Goal: Task Accomplishment & Management: Complete application form

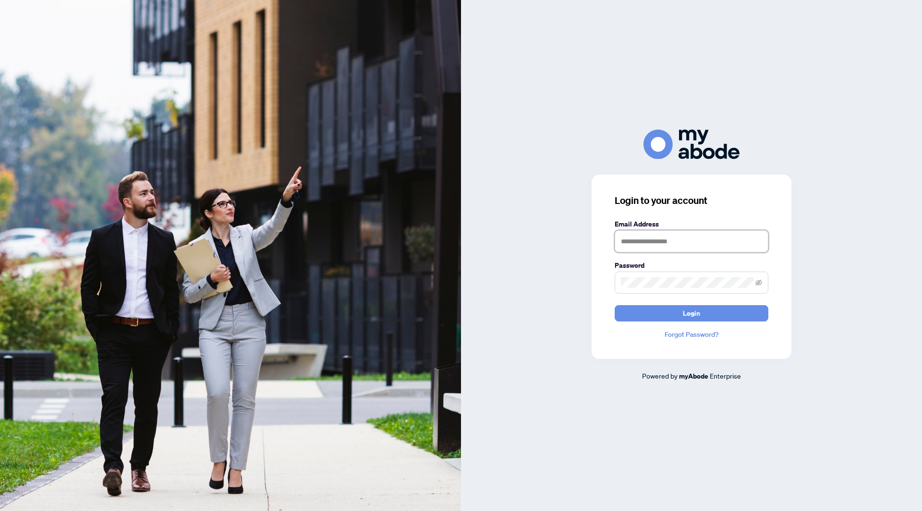
click at [697, 243] on input "text" at bounding box center [692, 241] width 154 height 22
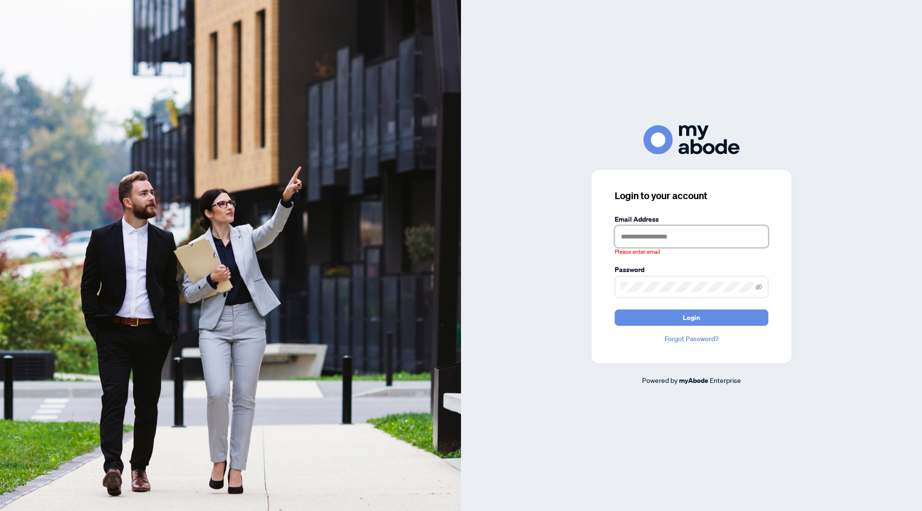
type input "**********"
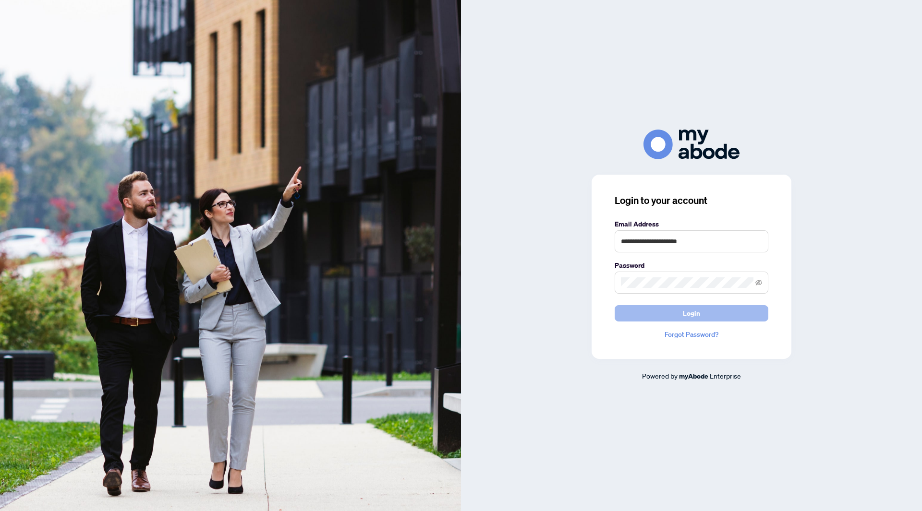
click at [684, 312] on span "Login" at bounding box center [691, 313] width 17 height 15
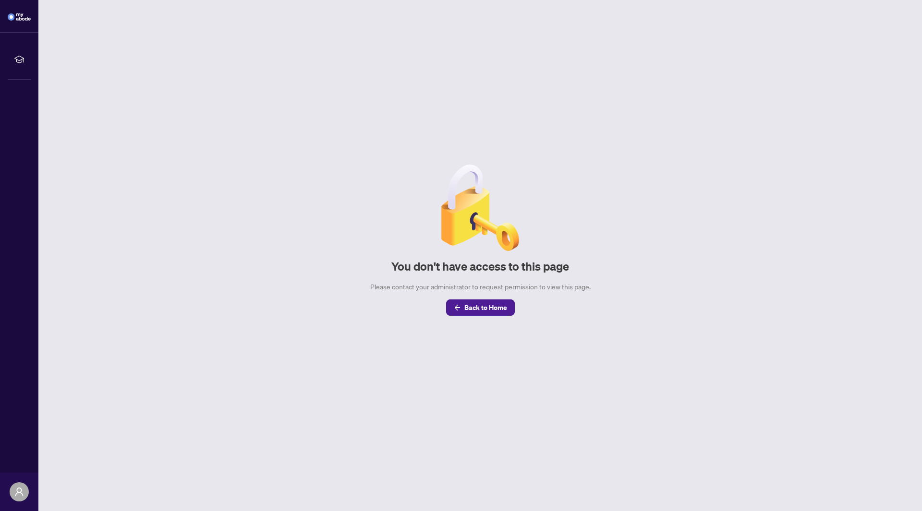
click at [310, 187] on main "You don't have access to this page Please contact your administrator to request…" at bounding box center [479, 255] width 883 height 511
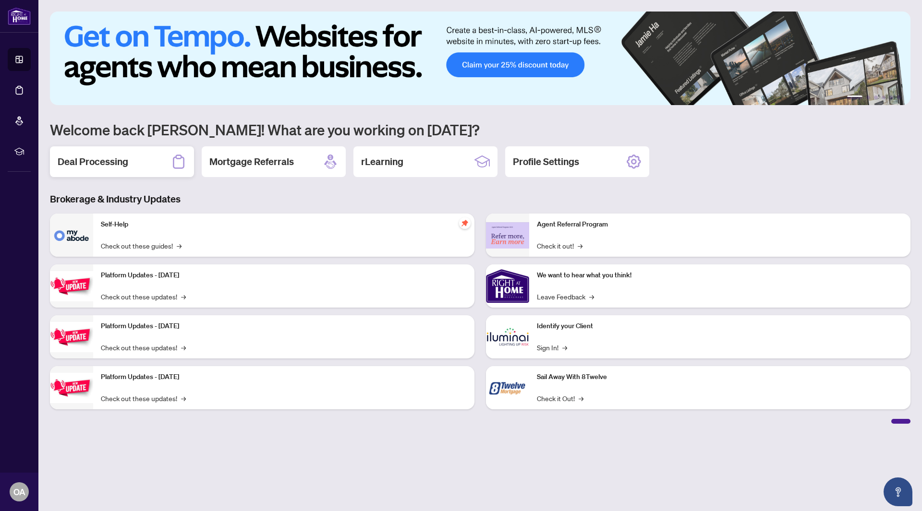
click at [103, 164] on h2 "Deal Processing" at bounding box center [93, 161] width 71 height 13
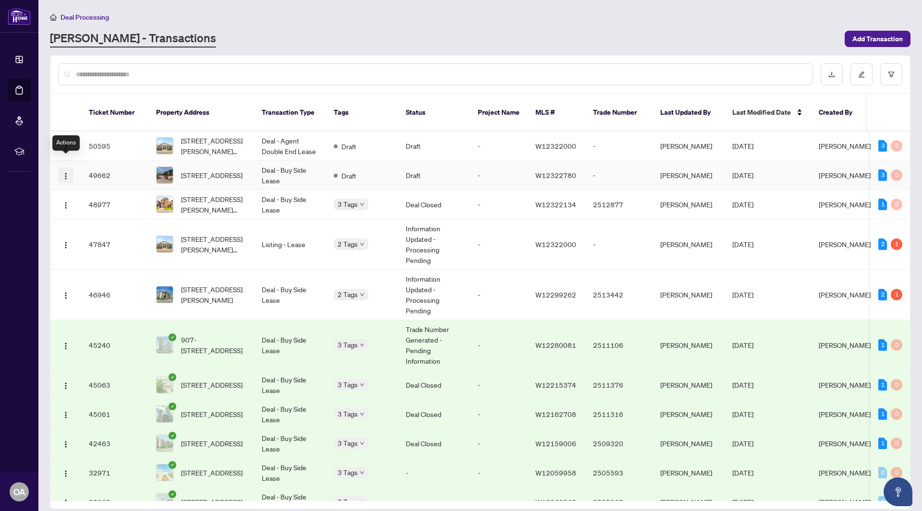
click at [68, 172] on img "button" at bounding box center [66, 176] width 8 height 8
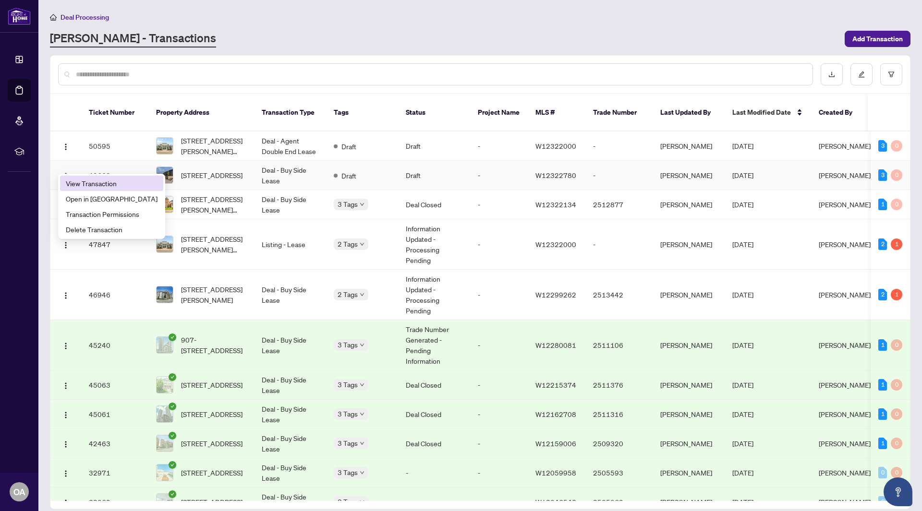
click at [81, 180] on span "View Transaction" at bounding box center [112, 183] width 92 height 11
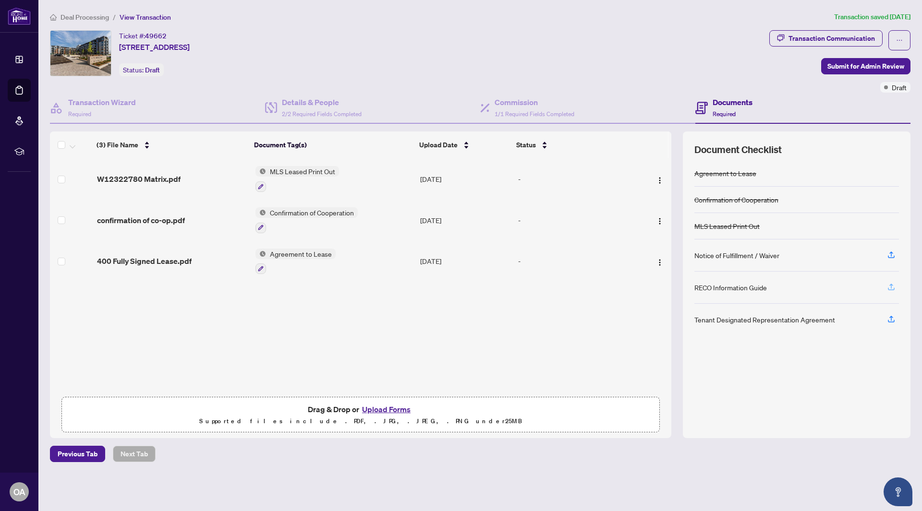
click at [890, 284] on icon "button" at bounding box center [891, 287] width 9 height 9
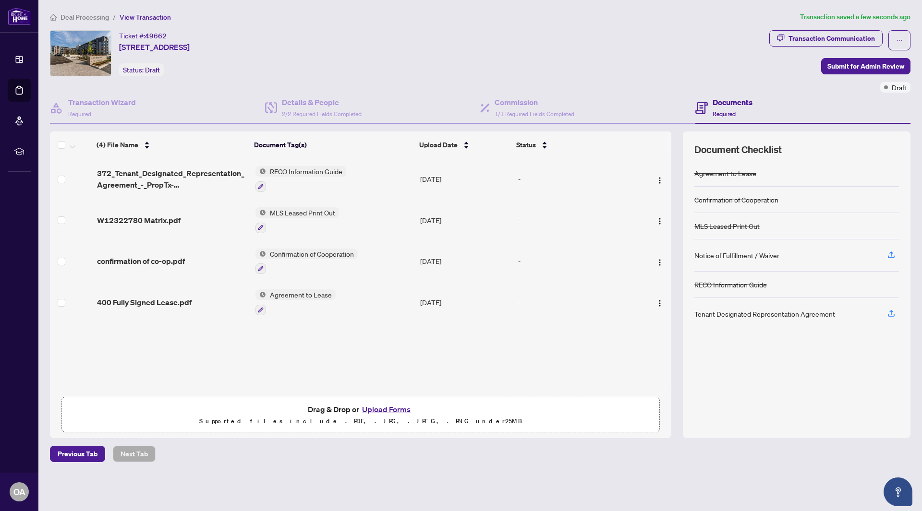
click at [267, 187] on div at bounding box center [300, 187] width 91 height 12
click at [253, 188] on td "RECO Information Guide" at bounding box center [334, 178] width 165 height 41
click at [258, 185] on icon "button" at bounding box center [261, 187] width 6 height 6
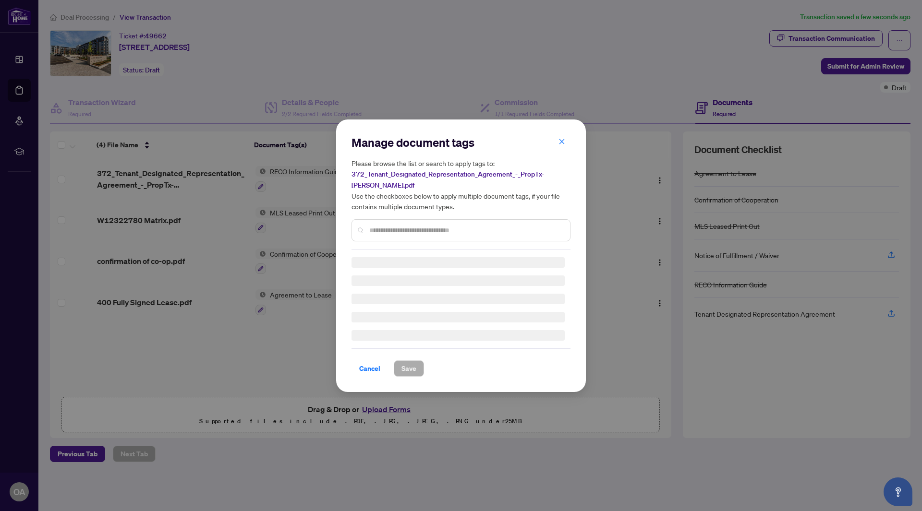
click at [375, 226] on div "Manage document tags Please browse the list or search to apply tags to: 372_Ten…" at bounding box center [460, 192] width 219 height 115
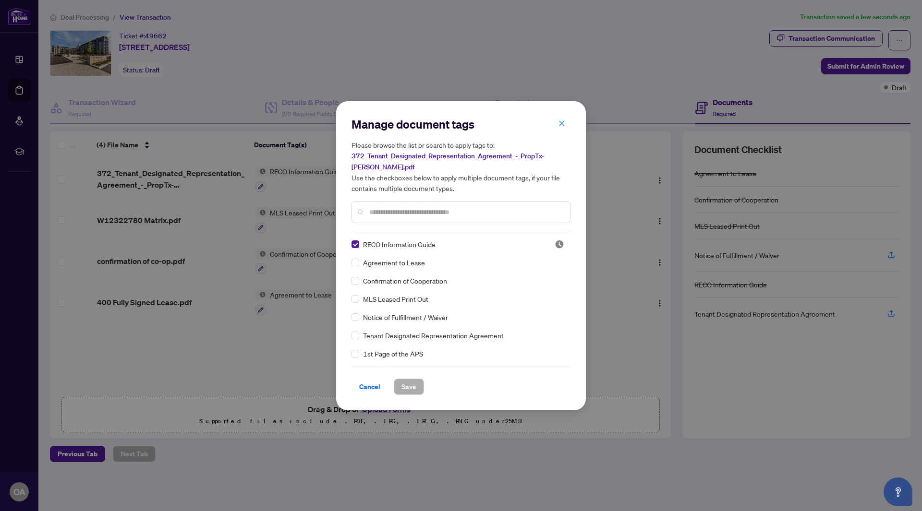
click at [407, 215] on input "text" at bounding box center [465, 212] width 193 height 11
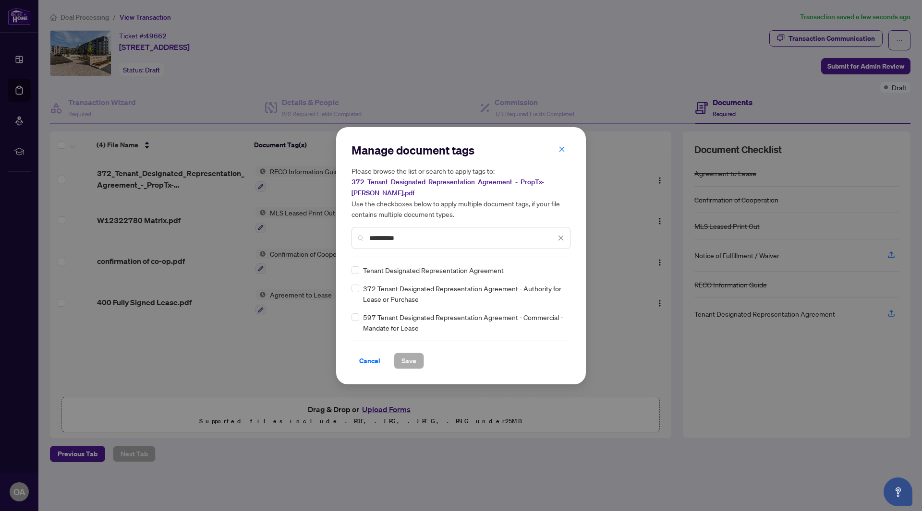
type input "**********"
click at [360, 269] on div "Tenant Designated Representation Agreement" at bounding box center [457, 270] width 213 height 11
click at [407, 362] on span "Save" at bounding box center [408, 360] width 15 height 15
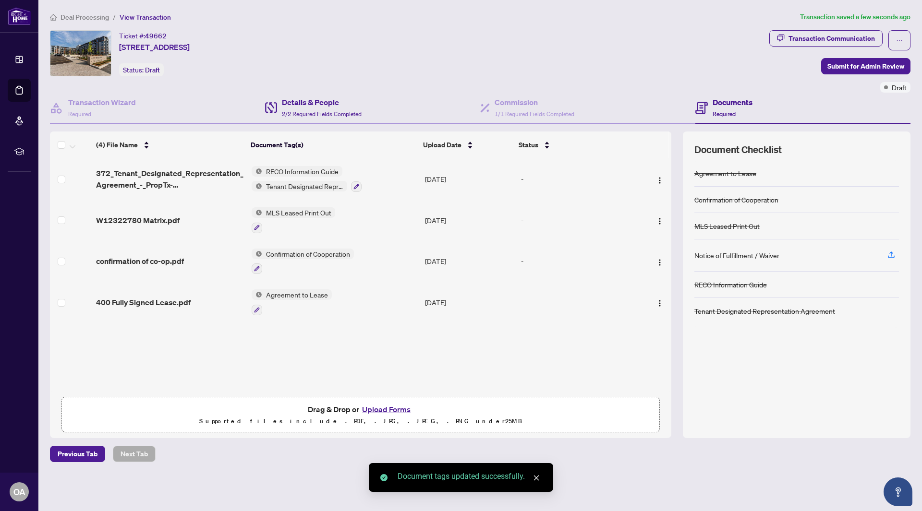
click at [325, 121] on div "Details & People 2/2 Required Fields Completed" at bounding box center [372, 108] width 215 height 31
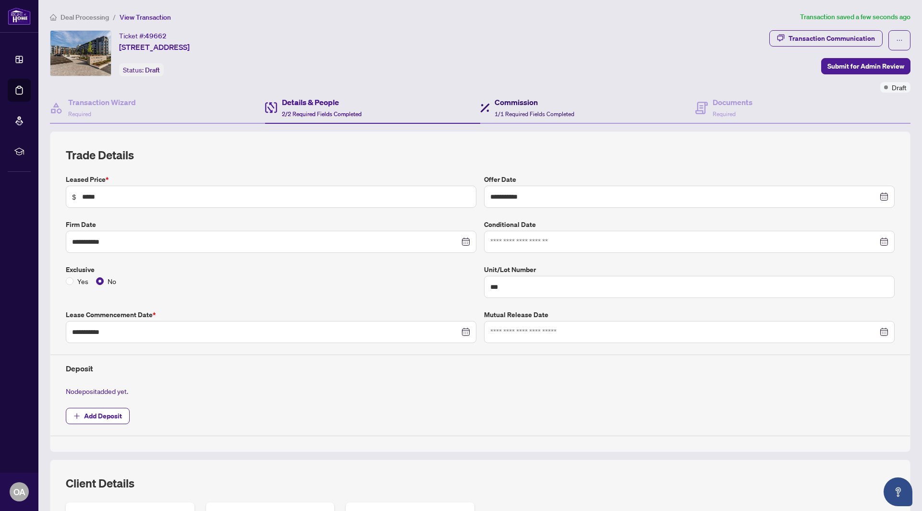
click at [503, 101] on h4 "Commission" at bounding box center [535, 103] width 80 height 12
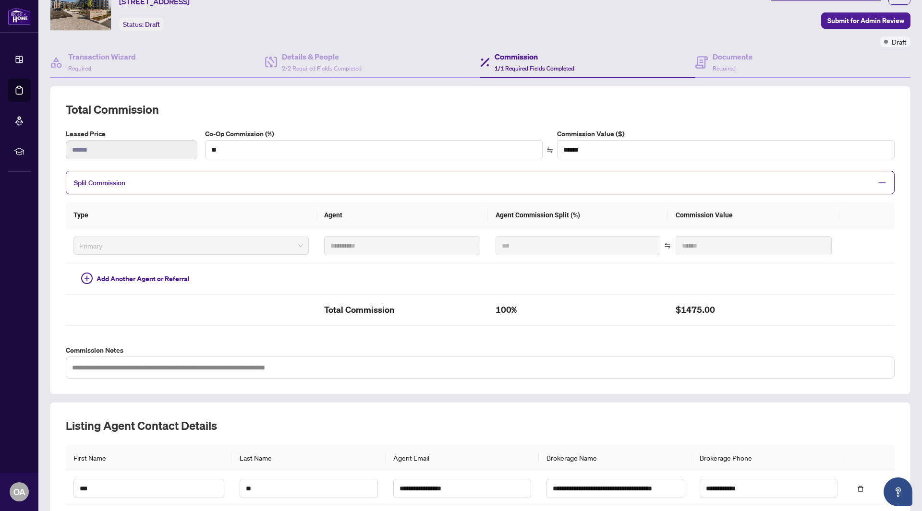
scroll to position [44, 0]
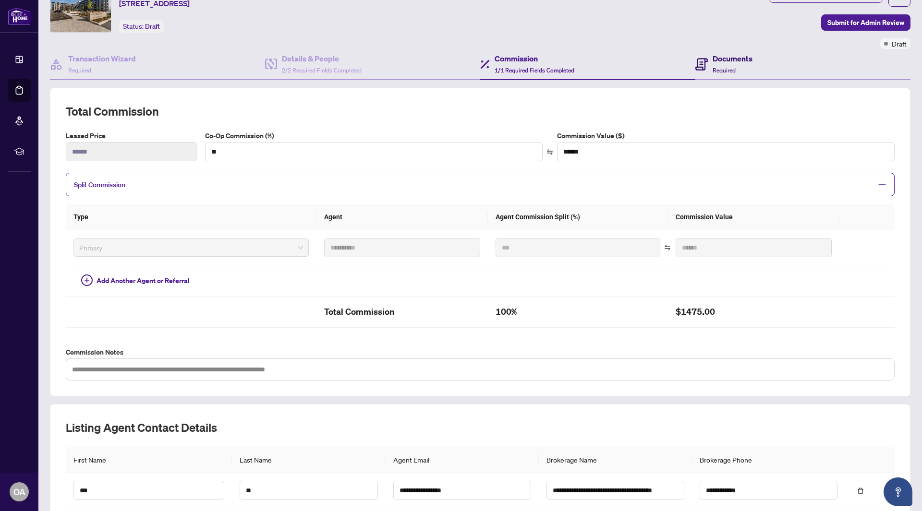
click at [713, 58] on h4 "Documents" at bounding box center [733, 59] width 40 height 12
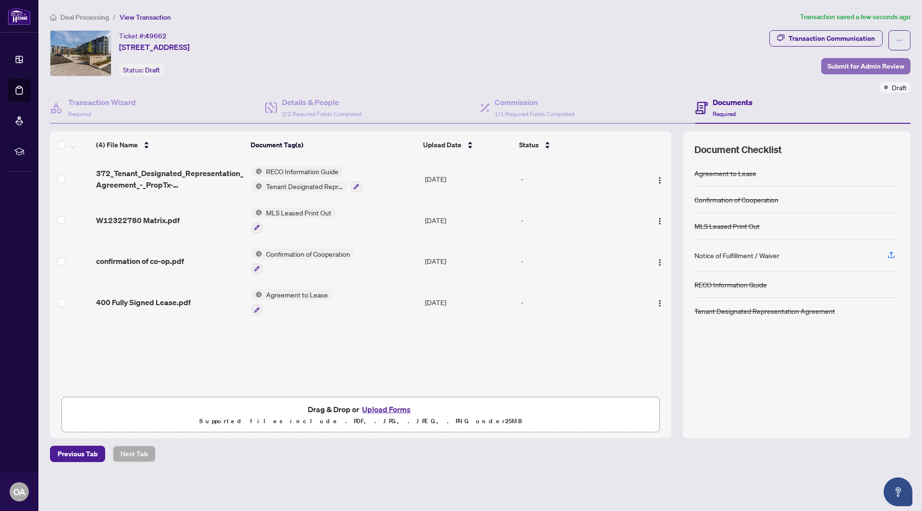
click at [869, 60] on span "Submit for Admin Review" at bounding box center [865, 66] width 77 height 15
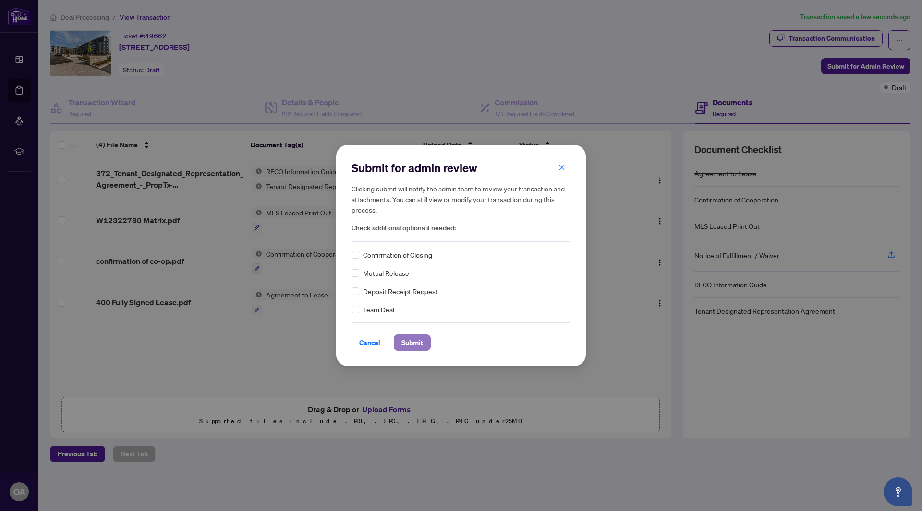
click at [407, 341] on span "Submit" at bounding box center [412, 342] width 22 height 15
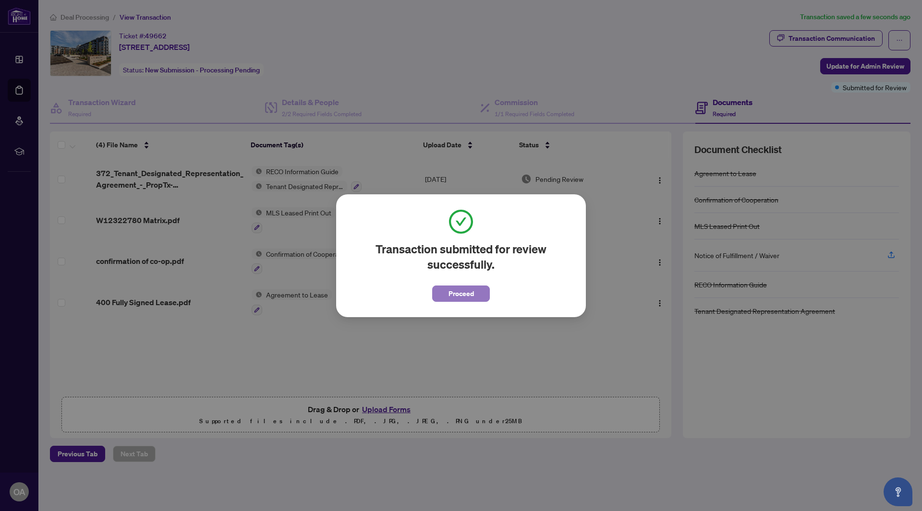
click at [455, 302] on button "Proceed" at bounding box center [461, 294] width 58 height 16
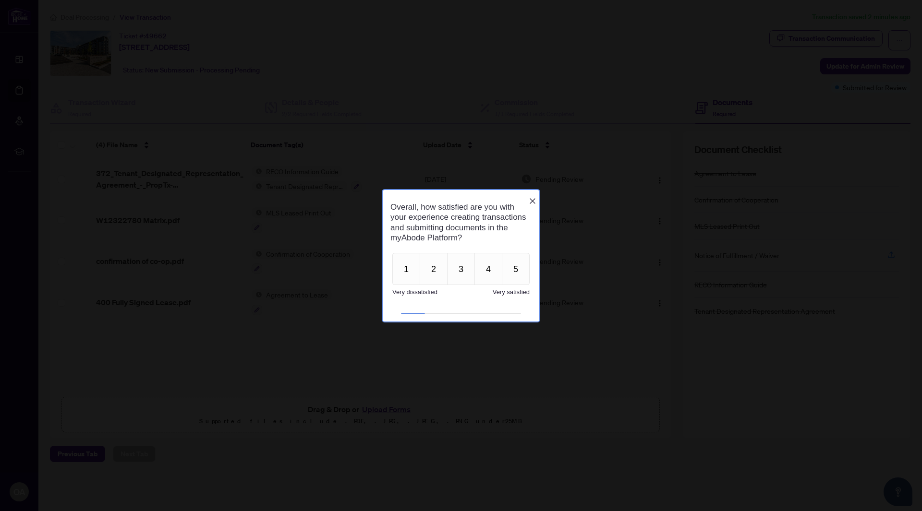
click at [532, 198] on icon "Close button" at bounding box center [533, 201] width 8 height 8
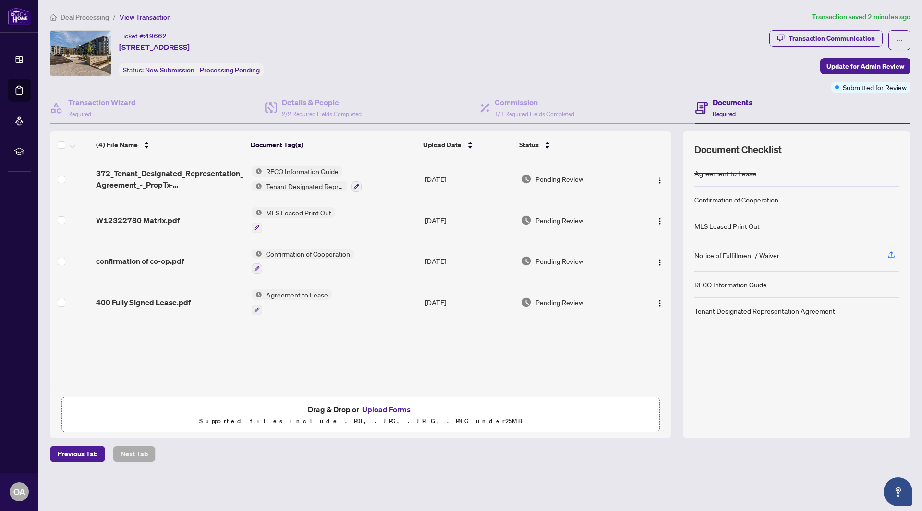
click at [73, 18] on span "Deal Processing" at bounding box center [84, 17] width 48 height 9
